Goal: Book appointment/travel/reservation

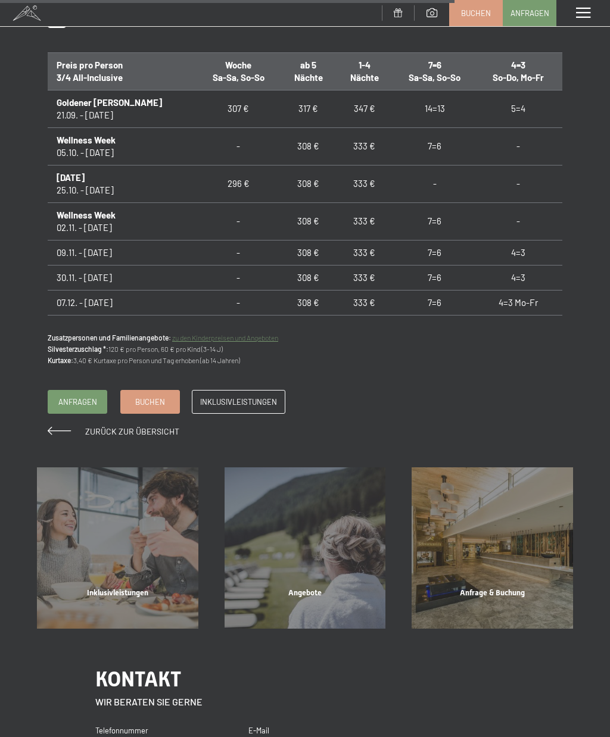
scroll to position [1118, 0]
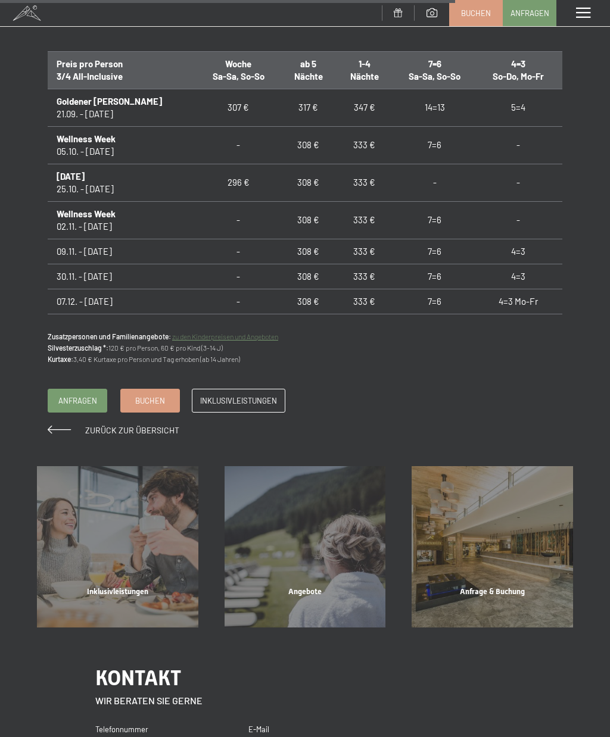
click at [320, 586] on div "Angebote" at bounding box center [305, 606] width 188 height 40
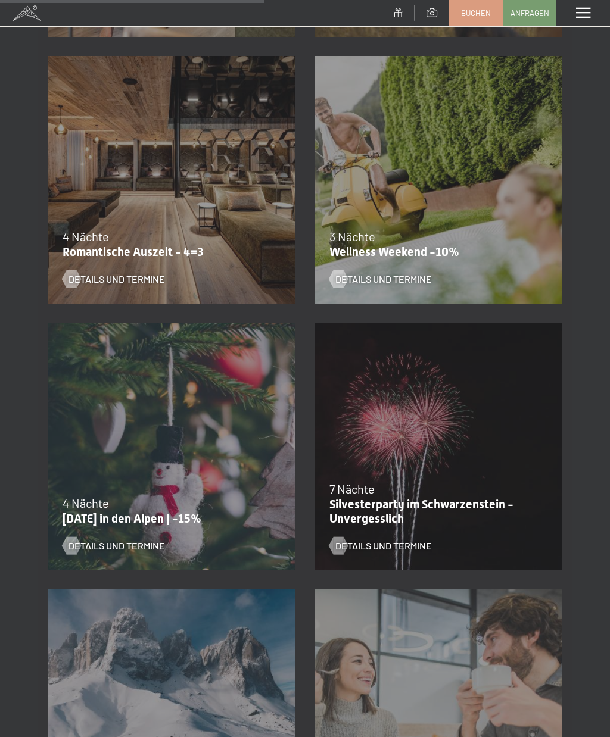
scroll to position [1002, 0]
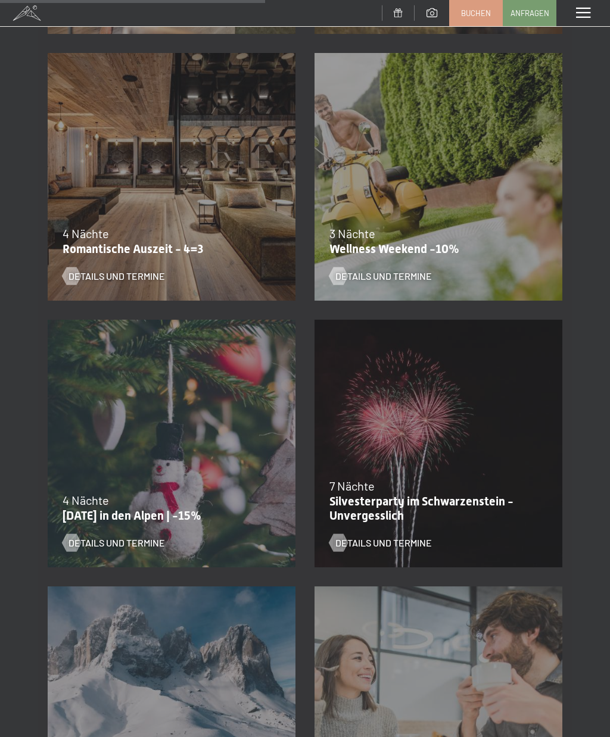
click at [493, 482] on div "7 Nächte" at bounding box center [435, 486] width 212 height 17
click at [171, 492] on div "4 Nächte" at bounding box center [169, 500] width 212 height 17
click at [426, 483] on div "7 Nächte" at bounding box center [435, 486] width 212 height 17
click at [188, 535] on div "Details und Termine" at bounding box center [164, 534] width 203 height 31
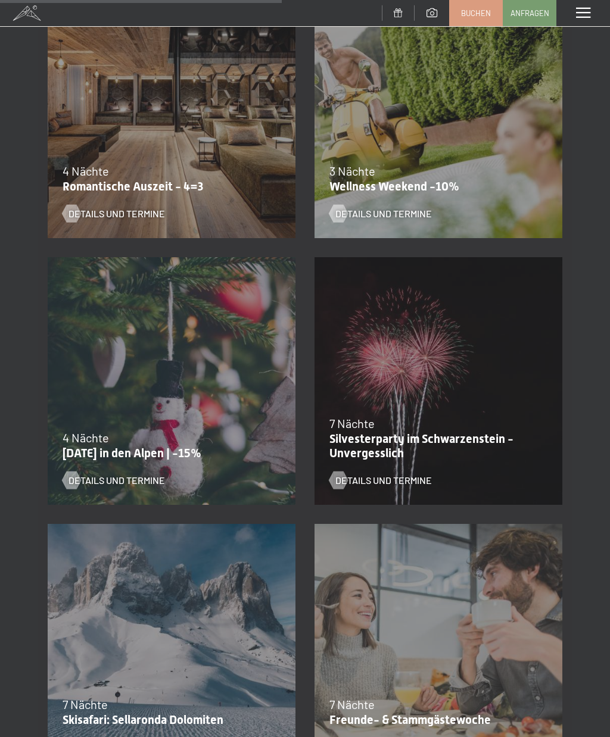
scroll to position [1069, 0]
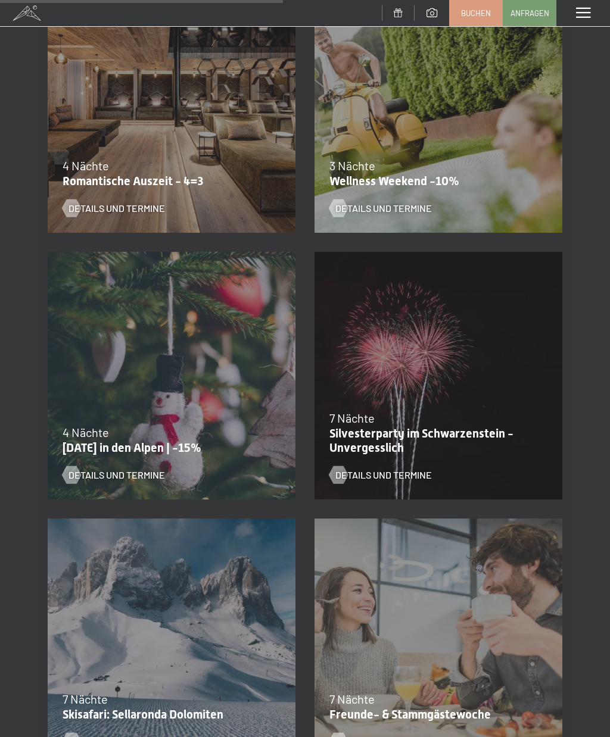
click at [93, 478] on span "Details und Termine" at bounding box center [116, 475] width 96 height 13
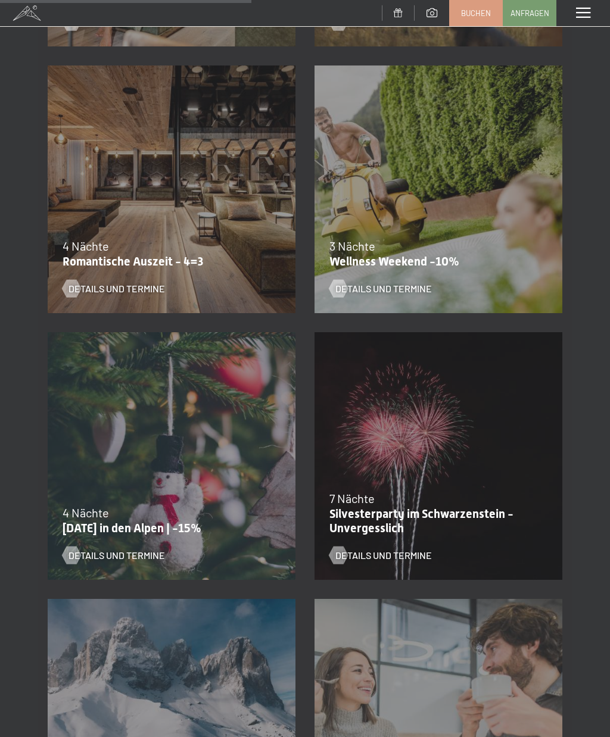
scroll to position [1015, 0]
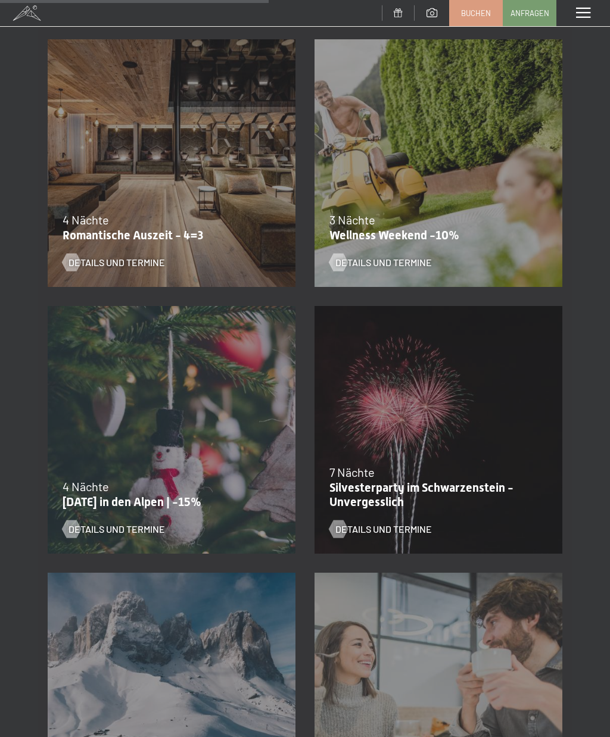
click at [417, 494] on p "Silvesterparty im Schwarzenstein - Unvergesslich" at bounding box center [435, 495] width 212 height 29
click at [388, 533] on span "Details und Termine" at bounding box center [383, 529] width 96 height 13
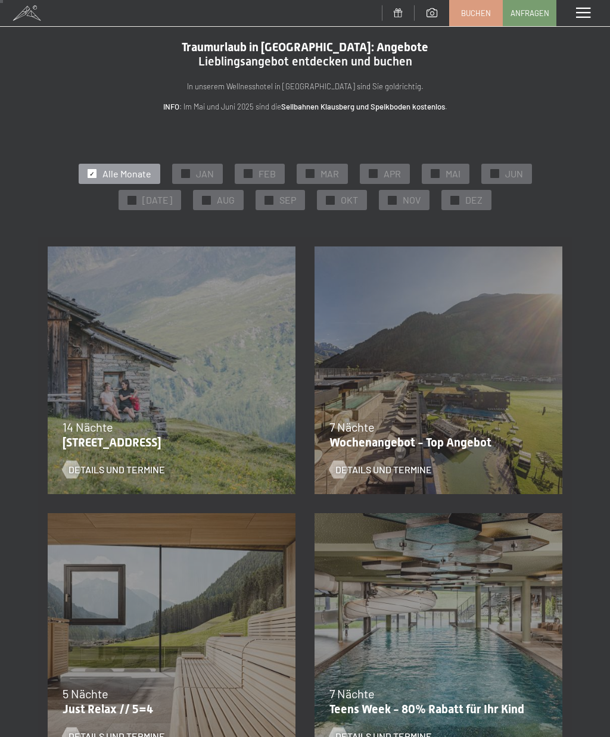
scroll to position [0, 0]
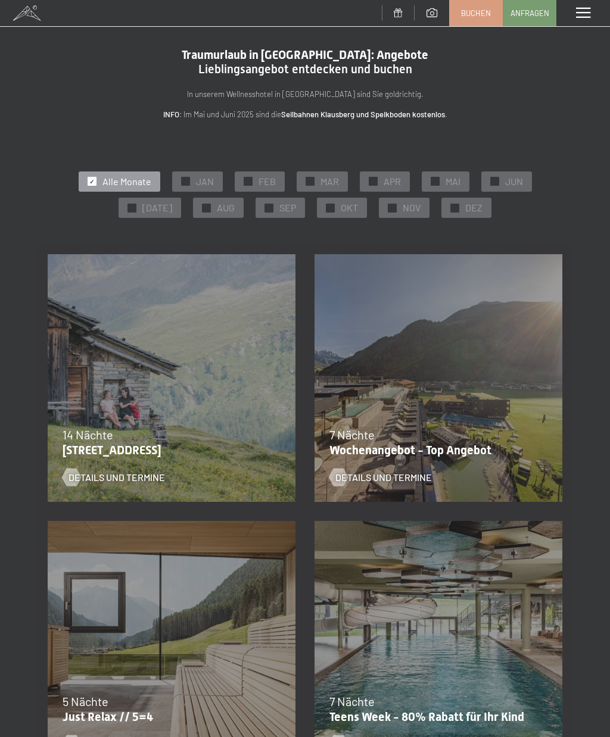
click at [197, 182] on span "JAN" at bounding box center [205, 181] width 18 height 13
